Goal: Task Accomplishment & Management: Use online tool/utility

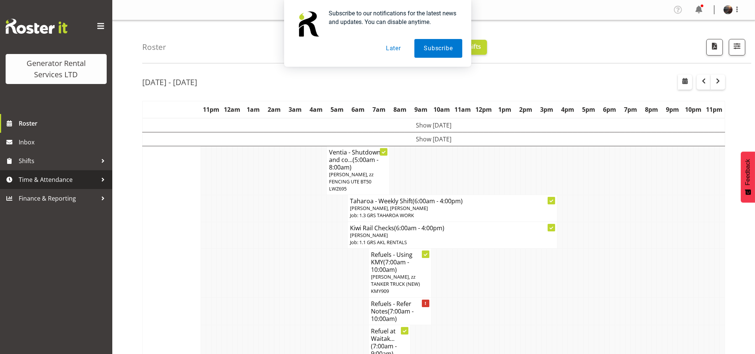
click at [43, 180] on span "Time & Attendance" at bounding box center [58, 179] width 79 height 11
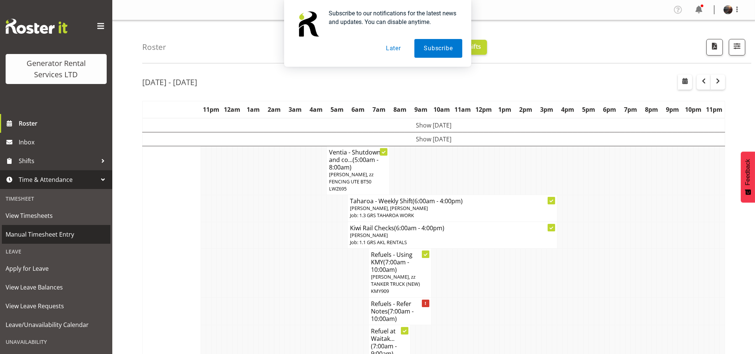
click at [41, 231] on span "Manual Timesheet Entry" at bounding box center [56, 233] width 101 height 11
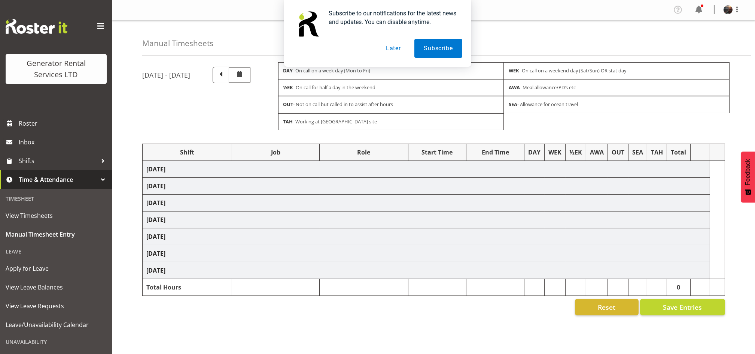
click at [389, 49] on button "Later" at bounding box center [394, 48] width 34 height 19
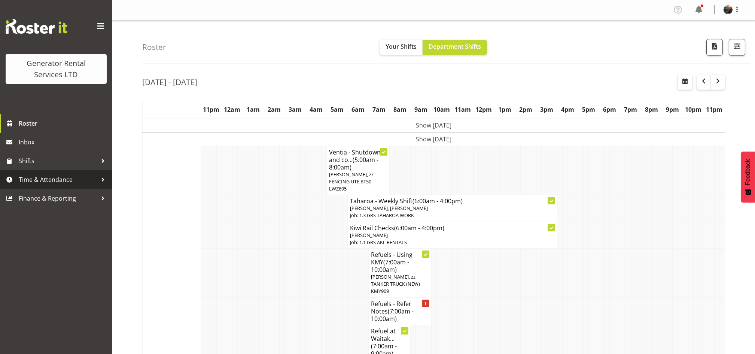
click at [40, 184] on span "Time & Attendance" at bounding box center [58, 179] width 79 height 11
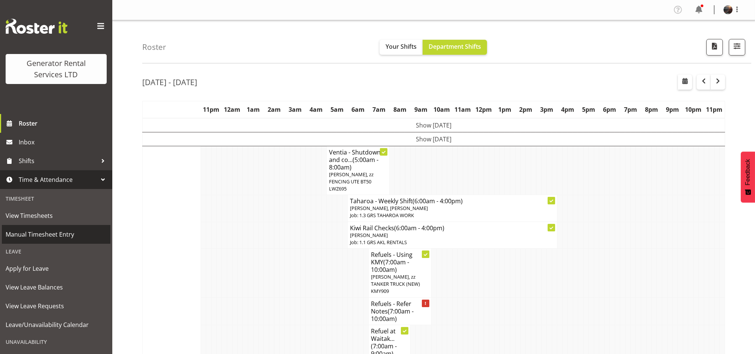
click at [34, 242] on link "Manual Timesheet Entry" at bounding box center [56, 234] width 109 height 19
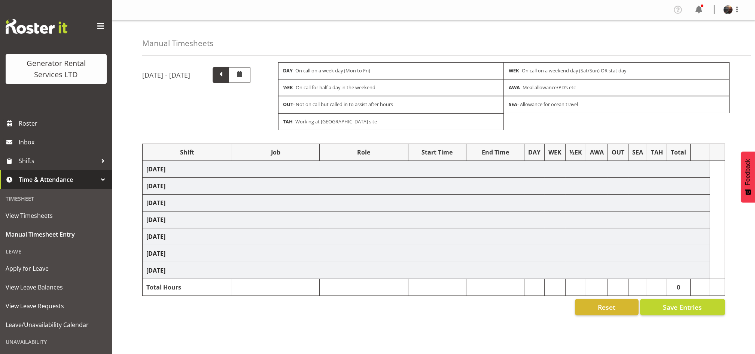
click at [226, 75] on span at bounding box center [221, 74] width 10 height 10
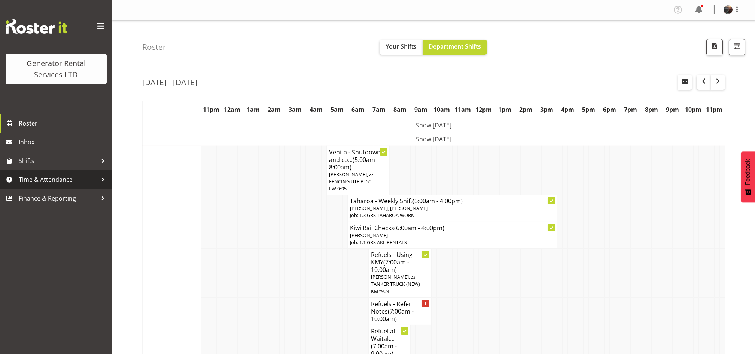
click at [58, 180] on span "Time & Attendance" at bounding box center [58, 179] width 79 height 11
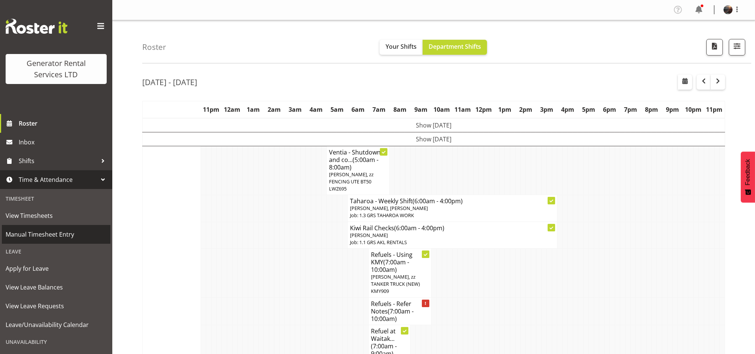
click at [40, 237] on span "Manual Timesheet Entry" at bounding box center [56, 233] width 101 height 11
